Goal: Obtain resource: Obtain resource

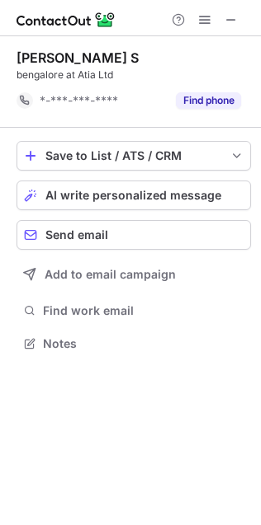
scroll to position [7, 8]
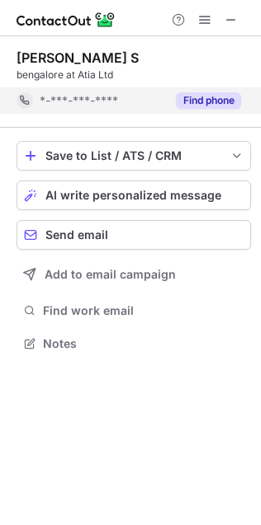
click at [199, 106] on button "Find phone" at bounding box center [208, 100] width 65 height 16
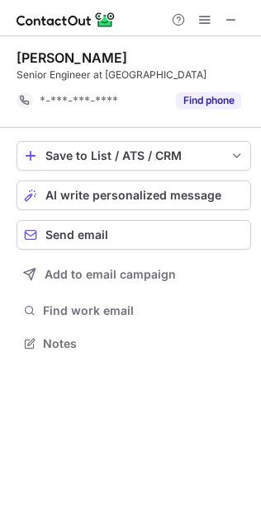
scroll to position [7, 8]
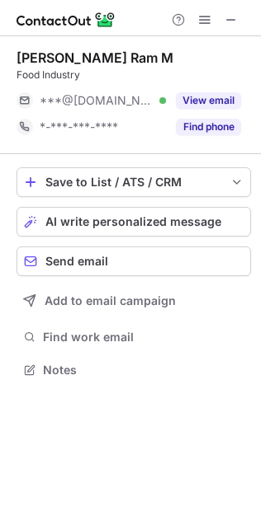
scroll to position [8, 8]
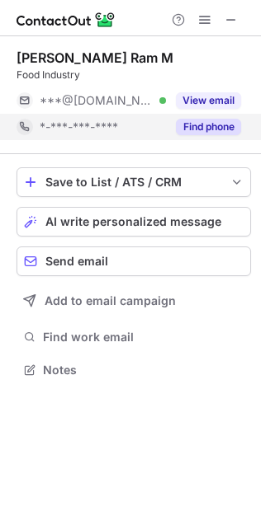
click at [199, 128] on button "Find phone" at bounding box center [208, 127] width 65 height 16
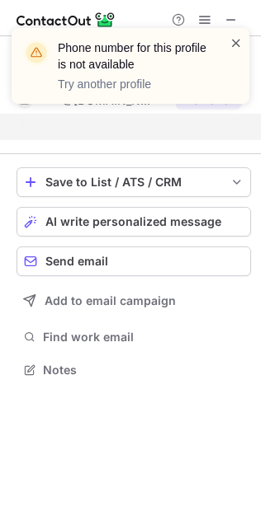
click at [241, 42] on span at bounding box center [235, 43] width 13 height 16
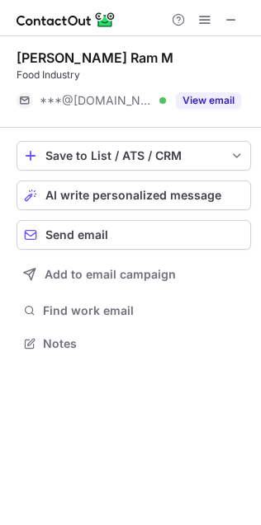
scroll to position [7, 8]
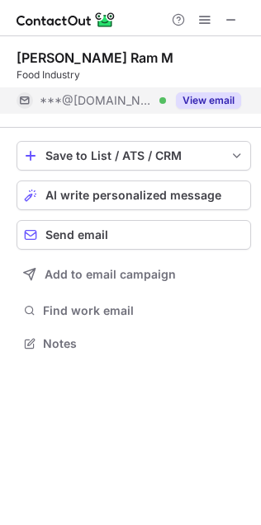
click at [221, 109] on div "View email" at bounding box center [203, 100] width 75 height 26
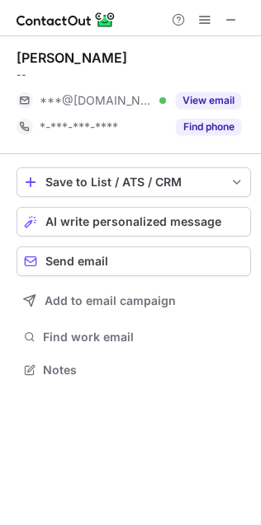
scroll to position [359, 261]
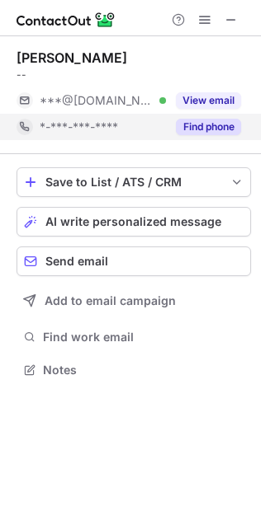
click at [228, 121] on button "Find phone" at bounding box center [208, 127] width 65 height 16
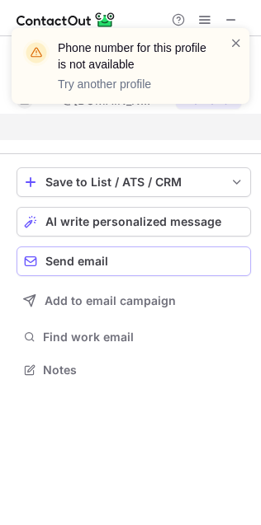
scroll to position [7, 8]
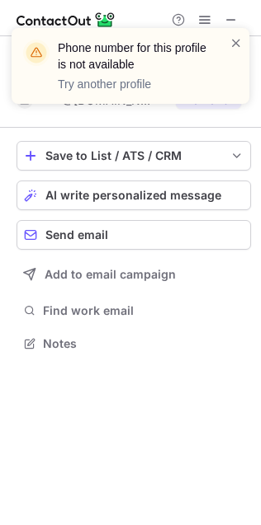
click at [228, 37] on div "Phone number for this profile is not available Try another profile" at bounding box center [123, 66] width 211 height 63
click at [238, 39] on span at bounding box center [235, 43] width 13 height 16
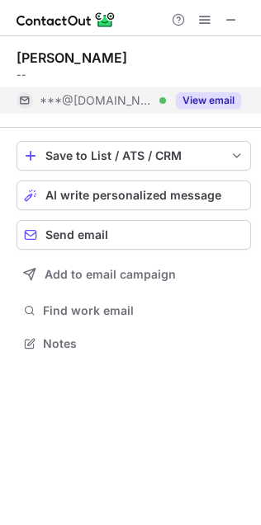
click at [214, 101] on button "View email" at bounding box center [208, 100] width 65 height 16
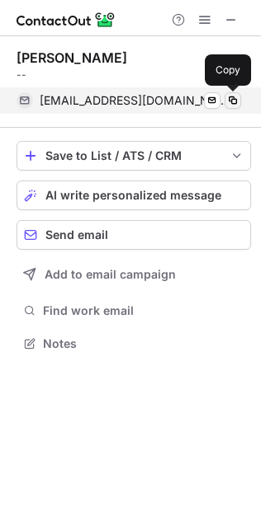
click at [236, 96] on span at bounding box center [232, 100] width 13 height 13
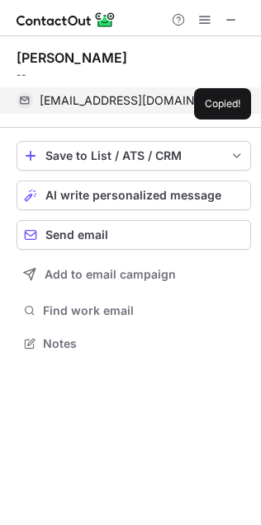
click at [236, 96] on span at bounding box center [232, 100] width 13 height 13
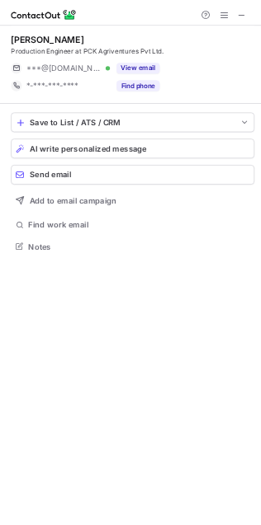
scroll to position [374, 261]
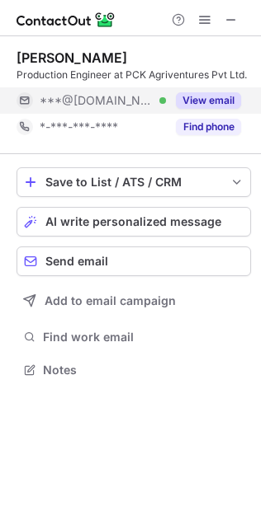
click at [223, 109] on button "View email" at bounding box center [208, 100] width 65 height 16
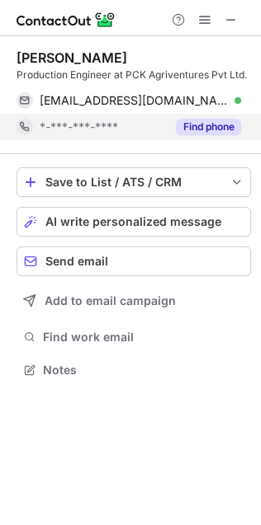
click at [198, 135] on button "Find phone" at bounding box center [208, 127] width 65 height 16
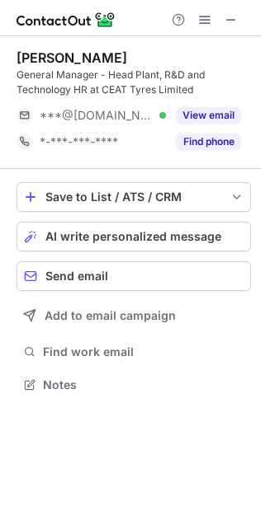
scroll to position [374, 261]
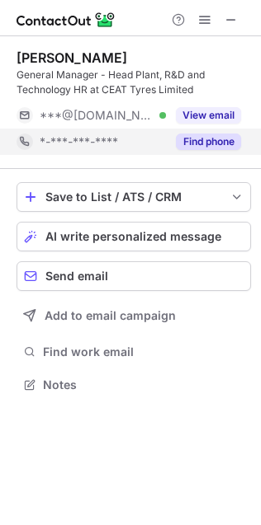
click at [194, 143] on button "Find phone" at bounding box center [208, 142] width 65 height 16
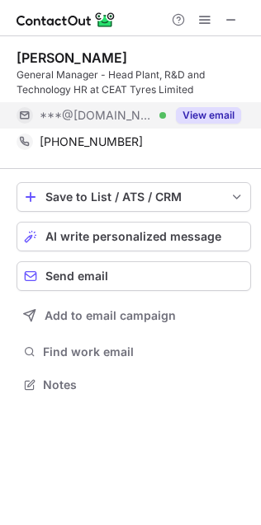
click at [214, 123] on button "View email" at bounding box center [208, 115] width 65 height 16
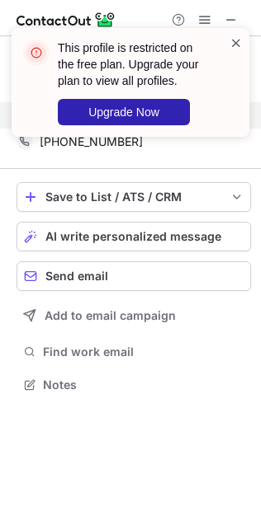
click at [241, 44] on span at bounding box center [235, 43] width 13 height 16
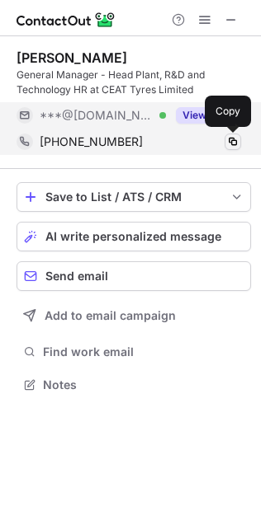
click at [233, 140] on span at bounding box center [232, 141] width 13 height 13
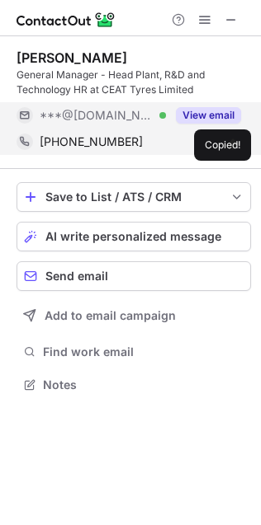
click at [233, 140] on span at bounding box center [232, 141] width 13 height 13
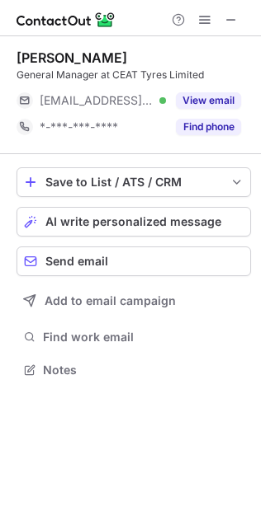
scroll to position [359, 261]
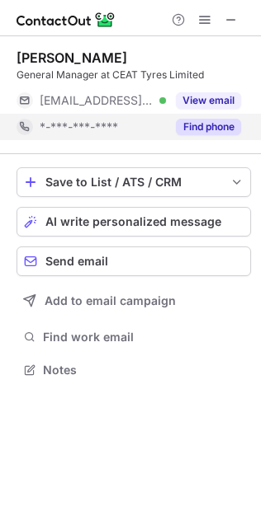
click at [183, 128] on button "Find phone" at bounding box center [208, 127] width 65 height 16
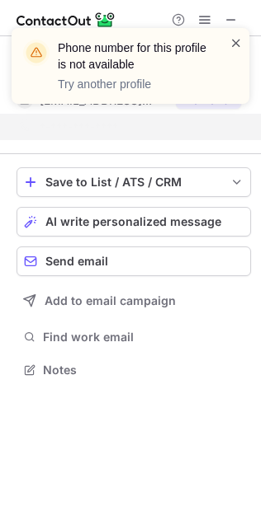
scroll to position [332, 261]
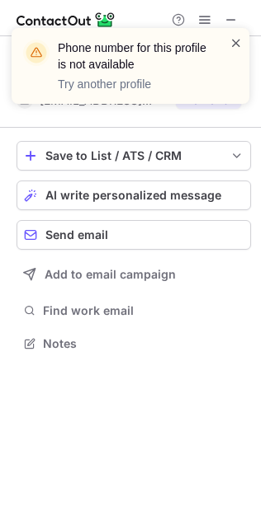
click at [229, 35] on span at bounding box center [235, 43] width 13 height 16
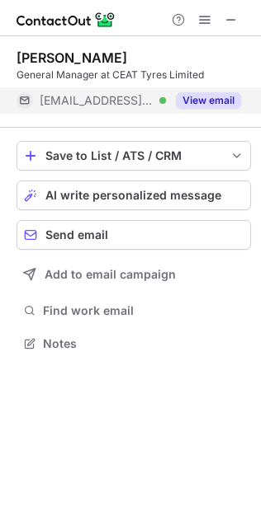
click at [209, 108] on button "View email" at bounding box center [208, 100] width 65 height 16
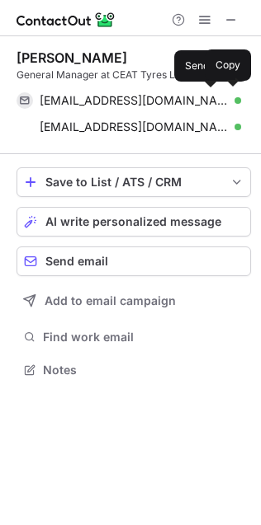
scroll to position [359, 261]
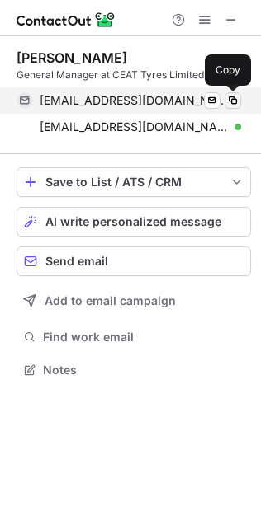
click at [233, 106] on span at bounding box center [232, 100] width 13 height 13
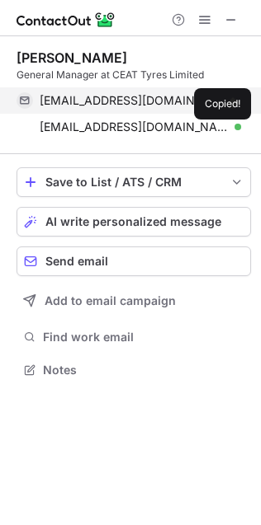
click at [233, 106] on span at bounding box center [232, 100] width 13 height 13
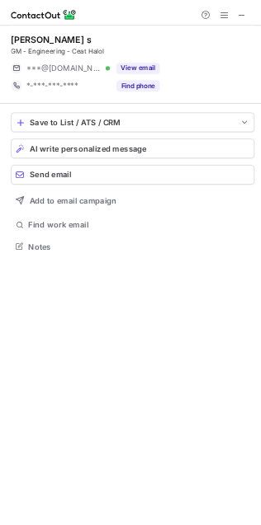
scroll to position [359, 261]
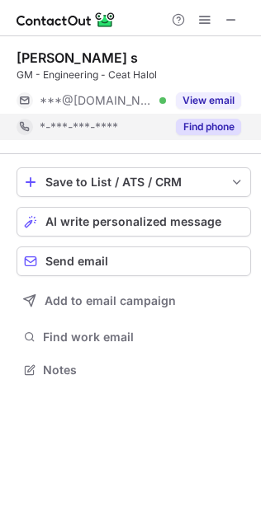
click at [206, 130] on button "Find phone" at bounding box center [208, 127] width 65 height 16
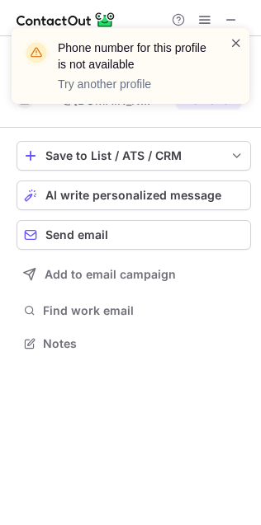
scroll to position [7, 8]
click at [241, 36] on span at bounding box center [235, 43] width 13 height 16
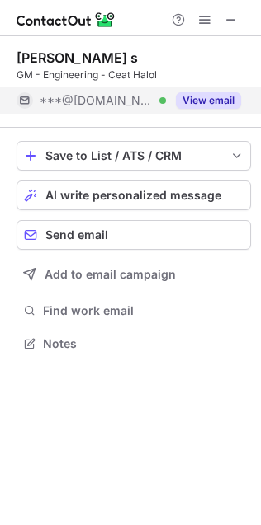
click at [209, 106] on button "View email" at bounding box center [208, 100] width 65 height 16
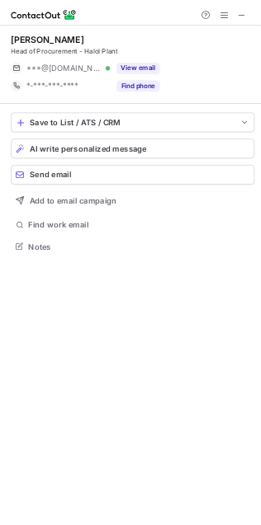
scroll to position [359, 261]
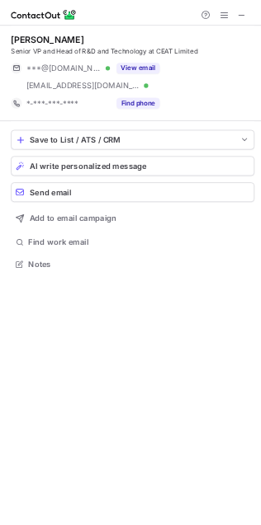
scroll to position [399, 261]
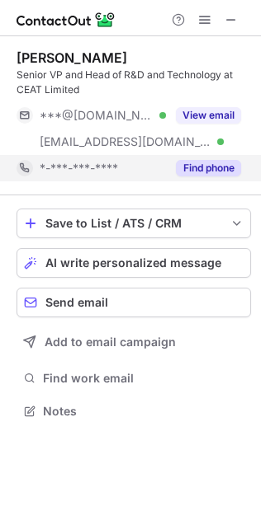
click at [200, 171] on button "Find phone" at bounding box center [208, 168] width 65 height 16
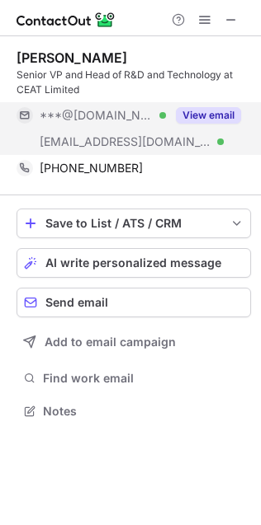
click at [200, 119] on button "View email" at bounding box center [208, 115] width 65 height 16
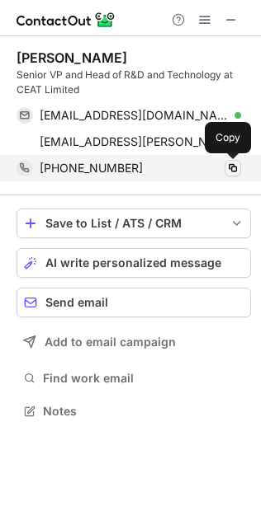
click at [235, 167] on span at bounding box center [232, 168] width 13 height 13
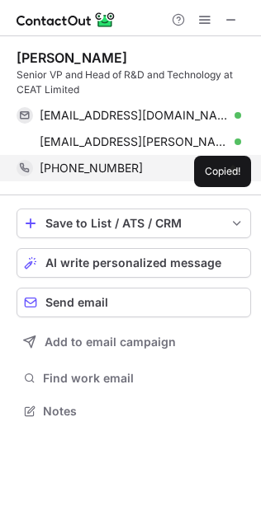
click at [235, 167] on span at bounding box center [232, 168] width 13 height 13
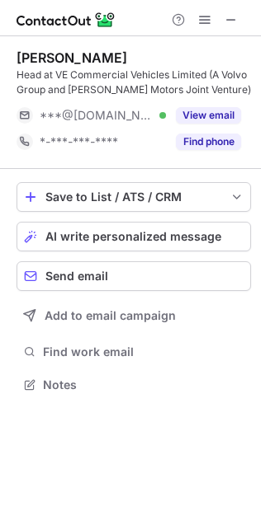
scroll to position [374, 261]
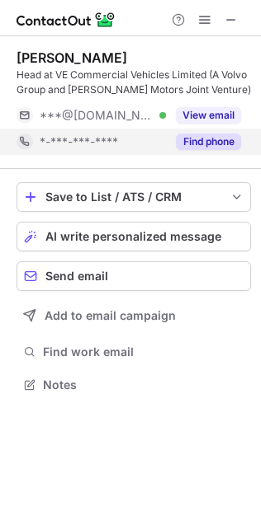
click at [223, 136] on button "Find phone" at bounding box center [208, 142] width 65 height 16
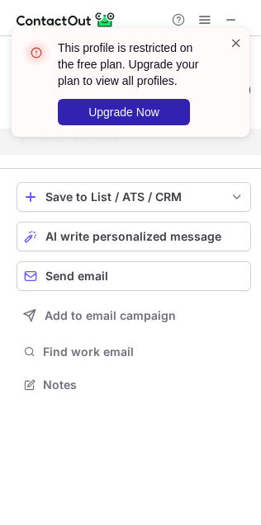
click at [231, 42] on span at bounding box center [235, 43] width 13 height 16
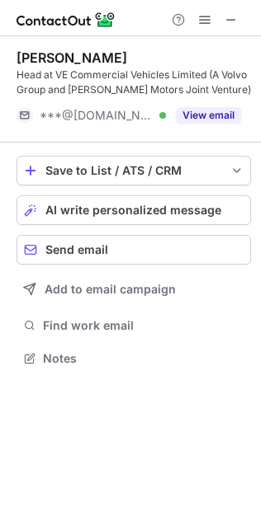
scroll to position [7, 8]
click at [216, 116] on div "This profile is restricted on the free plan. Upgrade your plan to view all prof…" at bounding box center [130, 262] width 261 height 525
click at [216, 116] on button "View email" at bounding box center [208, 115] width 65 height 16
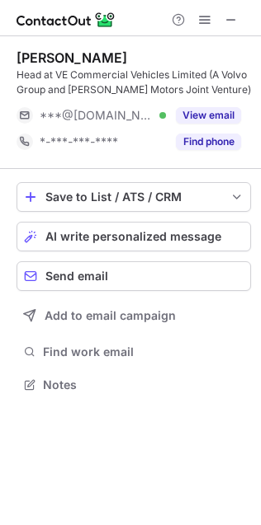
scroll to position [374, 261]
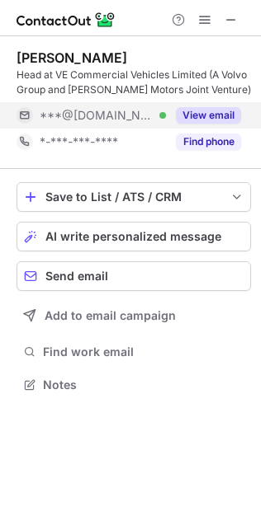
click at [199, 118] on button "View email" at bounding box center [208, 115] width 65 height 16
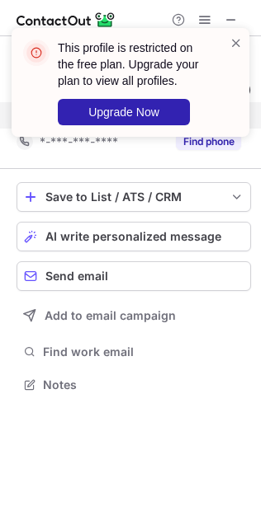
click at [199, 143] on div "This profile is restricted on the free plan. Upgrade your plan to view all prof…" at bounding box center [130, 89] width 264 height 155
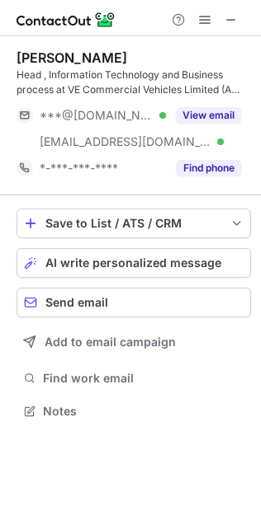
scroll to position [399, 261]
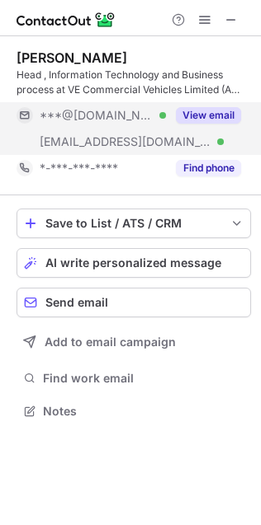
click at [225, 121] on button "View email" at bounding box center [208, 115] width 65 height 16
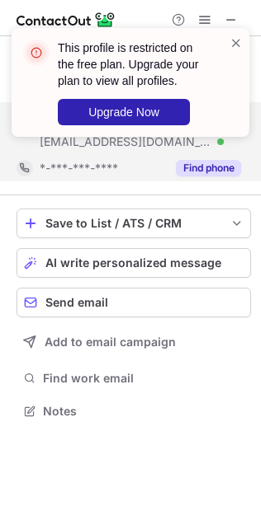
click at [209, 175] on button "Find phone" at bounding box center [208, 168] width 65 height 16
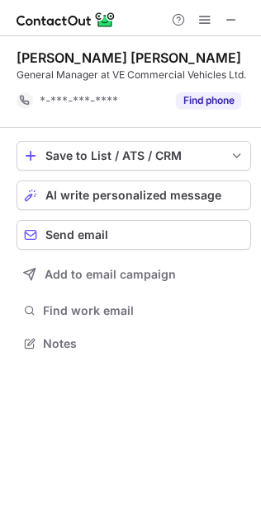
scroll to position [7, 8]
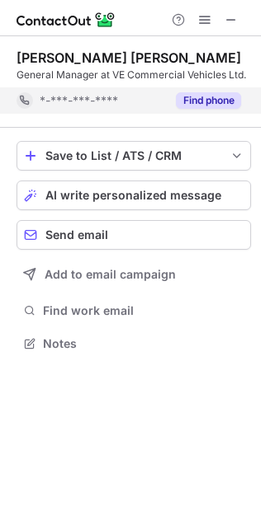
click at [216, 108] on button "Find phone" at bounding box center [208, 100] width 65 height 16
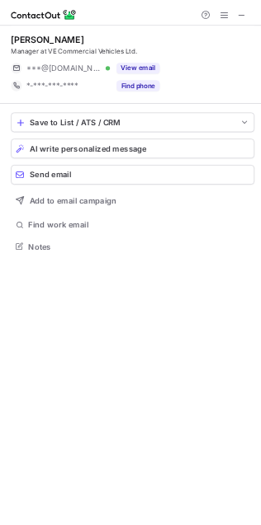
scroll to position [359, 261]
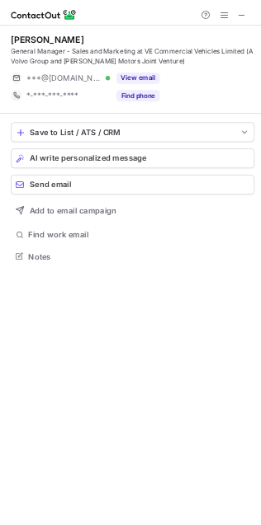
scroll to position [374, 261]
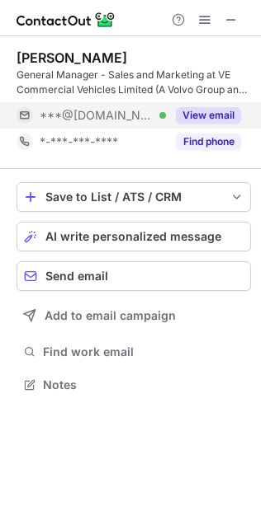
click at [199, 118] on button "View email" at bounding box center [208, 115] width 65 height 16
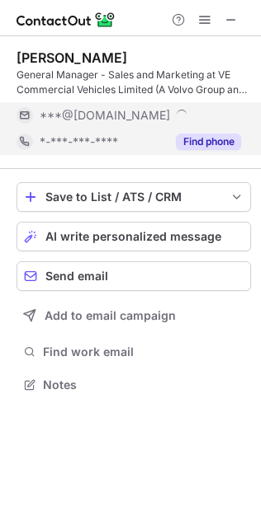
scroll to position [399, 261]
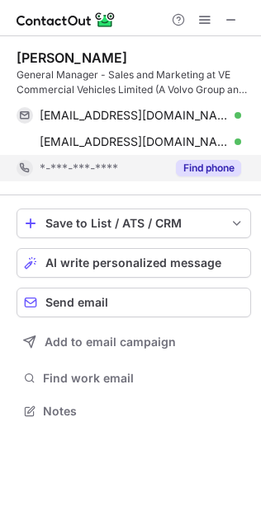
click at [199, 165] on button "Find phone" at bounding box center [208, 168] width 65 height 16
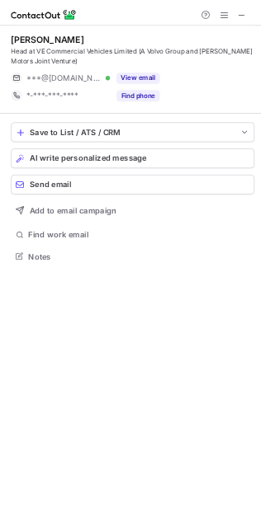
scroll to position [374, 261]
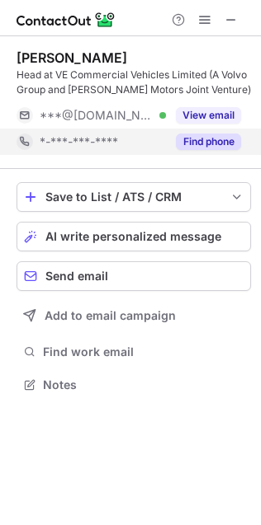
click at [233, 150] on div "Find phone" at bounding box center [203, 142] width 75 height 26
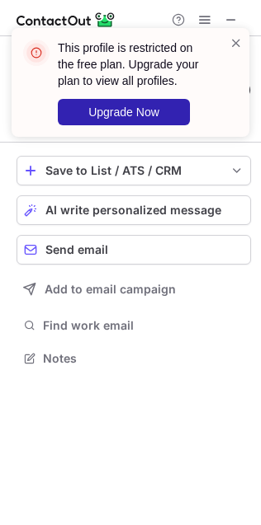
scroll to position [7, 8]
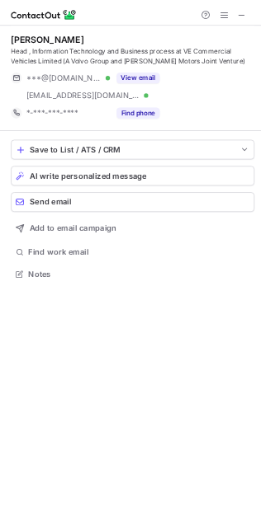
scroll to position [399, 261]
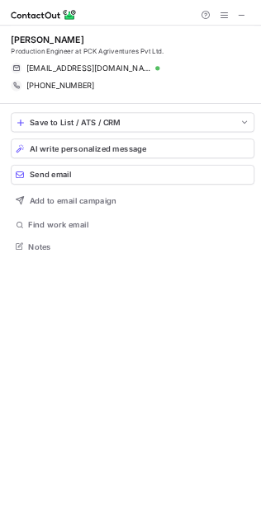
scroll to position [374, 261]
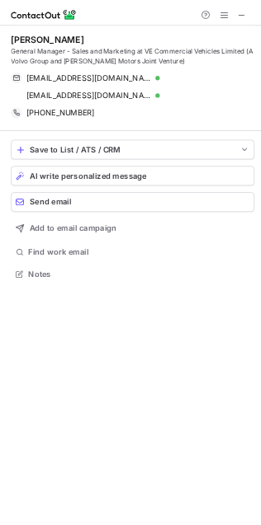
scroll to position [399, 261]
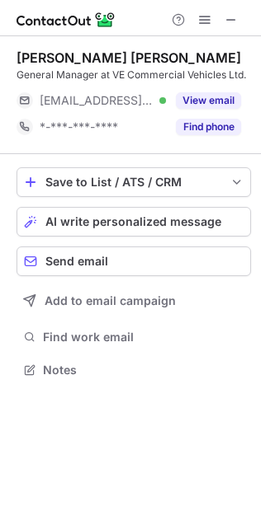
scroll to position [374, 261]
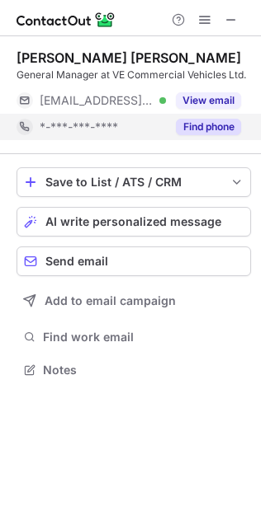
click at [196, 135] on button "Find phone" at bounding box center [208, 127] width 65 height 16
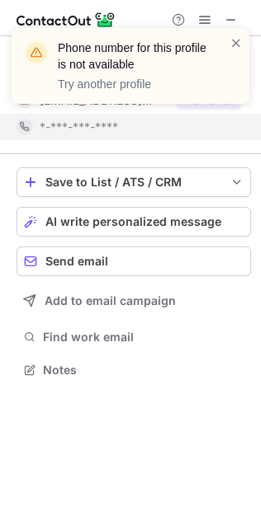
click at [211, 115] on div "Phone number for this profile is not available Try another profile" at bounding box center [130, 73] width 264 height 122
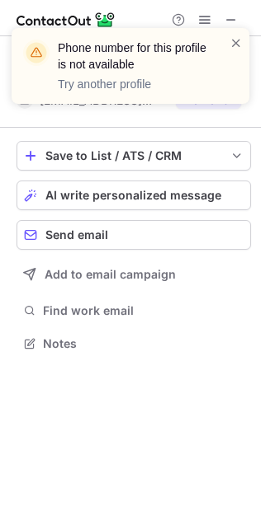
scroll to position [7, 8]
click at [233, 36] on span at bounding box center [235, 43] width 13 height 16
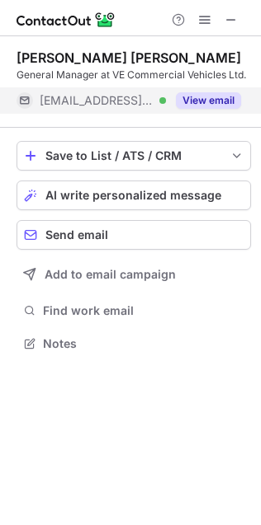
click at [206, 109] on button "View email" at bounding box center [208, 100] width 65 height 16
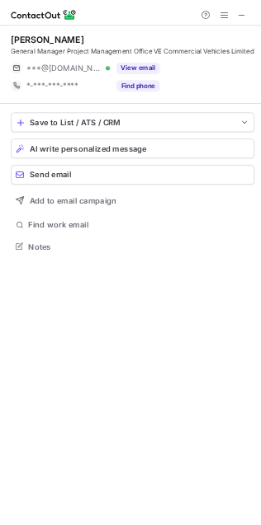
scroll to position [374, 261]
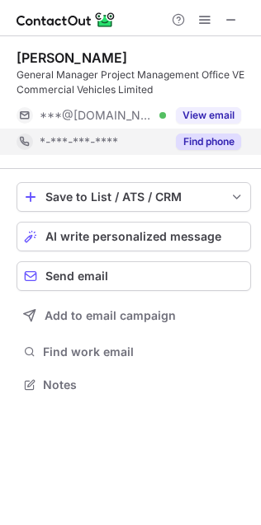
click at [216, 140] on button "Find phone" at bounding box center [208, 142] width 65 height 16
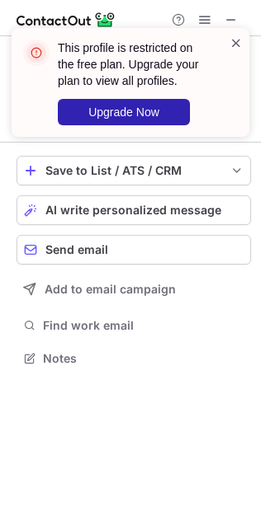
scroll to position [7, 8]
click at [240, 36] on span at bounding box center [235, 43] width 13 height 16
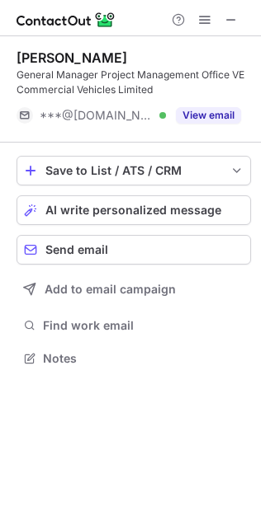
click at [215, 115] on div "This profile is restricted on the free plan. Upgrade your plan to view all prof…" at bounding box center [130, 262] width 261 height 525
click at [215, 115] on button "View email" at bounding box center [208, 115] width 65 height 16
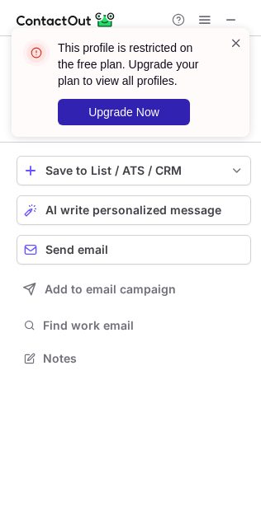
click at [236, 36] on span at bounding box center [235, 43] width 13 height 16
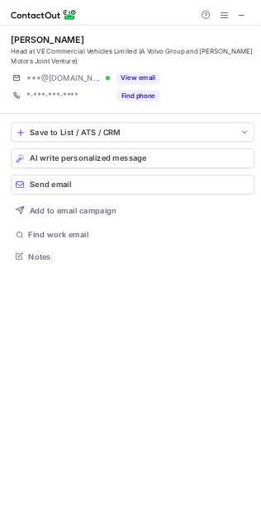
scroll to position [374, 261]
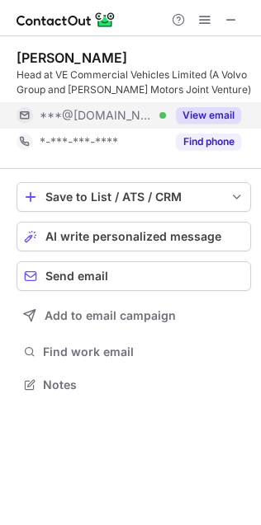
click at [206, 108] on button "View email" at bounding box center [208, 115] width 65 height 16
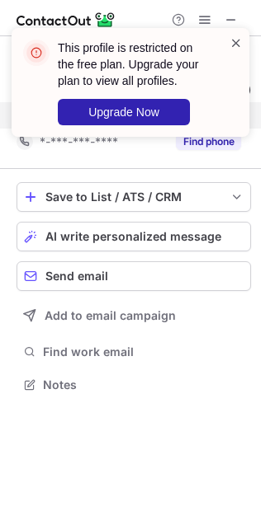
click at [232, 46] on span at bounding box center [235, 43] width 13 height 16
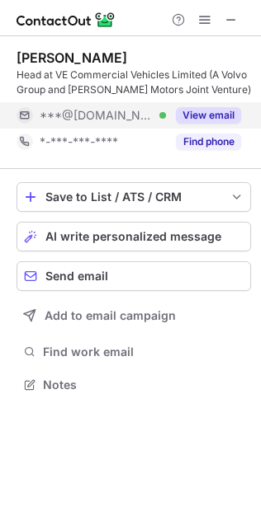
click at [204, 135] on button "Find phone" at bounding box center [208, 142] width 65 height 16
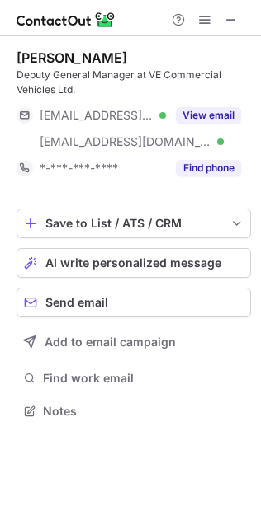
scroll to position [399, 261]
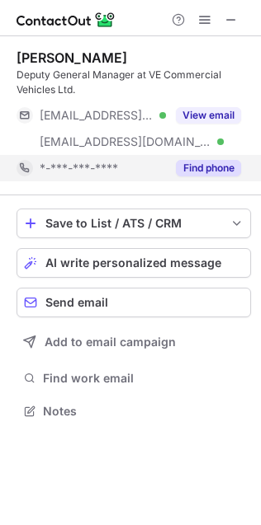
click at [196, 160] on button "Find phone" at bounding box center [208, 168] width 65 height 16
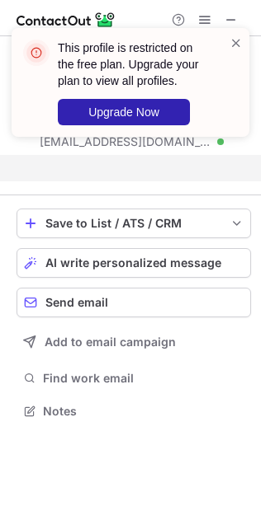
scroll to position [8, 8]
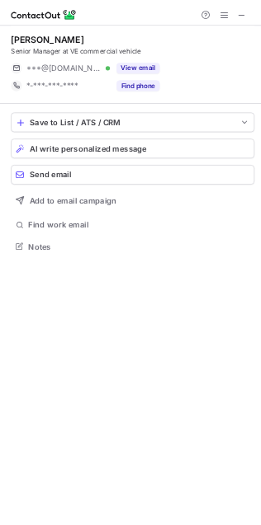
scroll to position [359, 261]
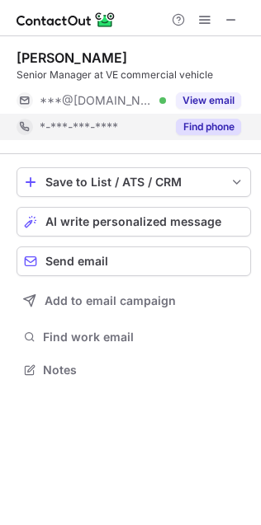
click at [210, 135] on div "Find phone" at bounding box center [203, 127] width 75 height 26
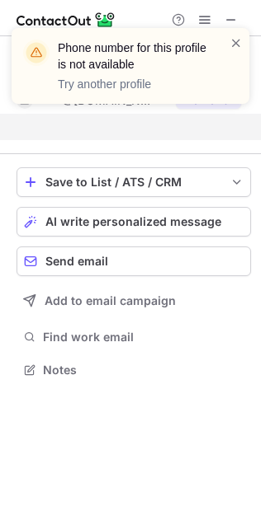
scroll to position [7, 8]
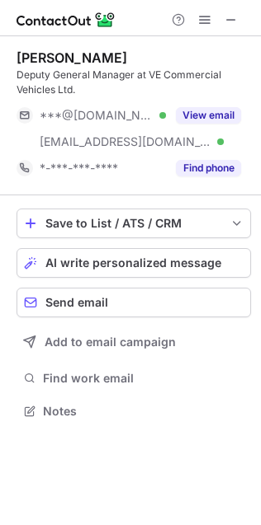
scroll to position [399, 261]
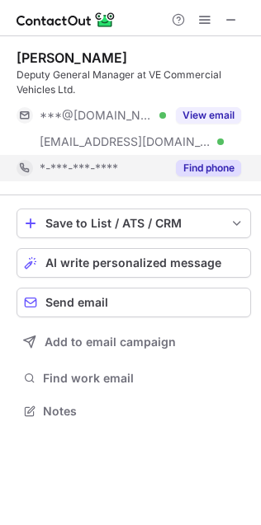
click at [210, 165] on button "Find phone" at bounding box center [208, 168] width 65 height 16
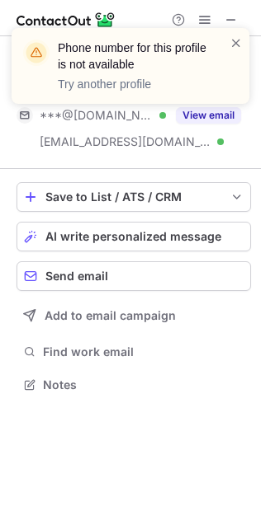
scroll to position [8, 8]
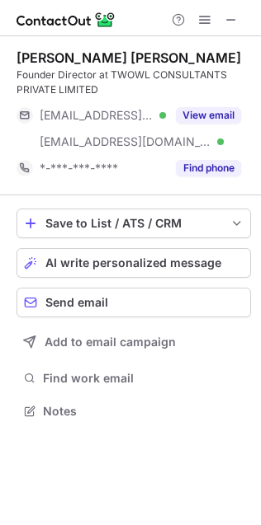
scroll to position [399, 261]
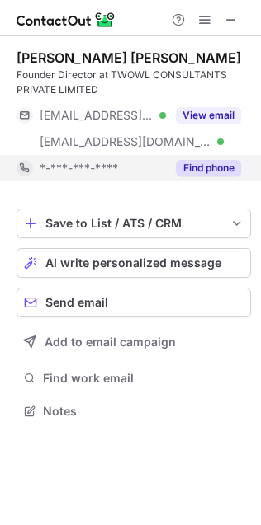
click at [206, 160] on button "Find phone" at bounding box center [208, 168] width 65 height 16
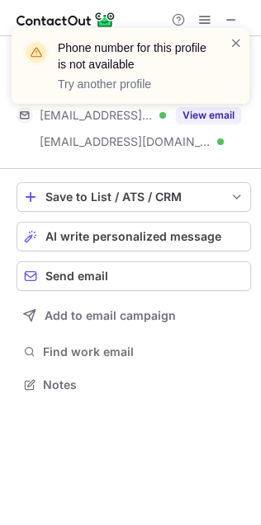
scroll to position [8, 8]
